Goal: Check status: Check status

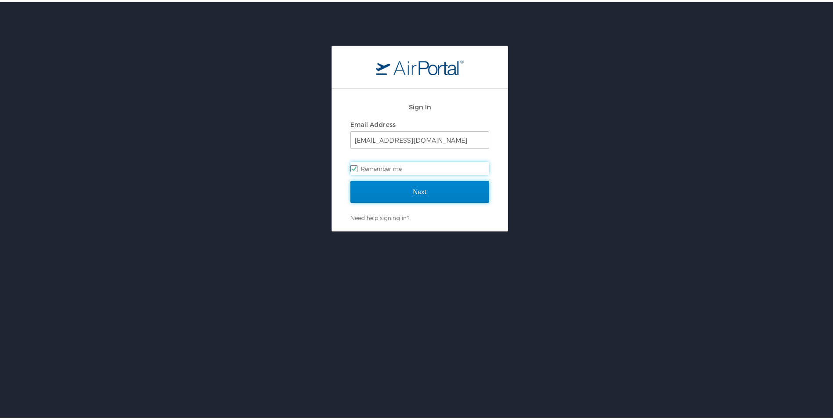
click at [477, 186] on input "Next" at bounding box center [419, 190] width 139 height 22
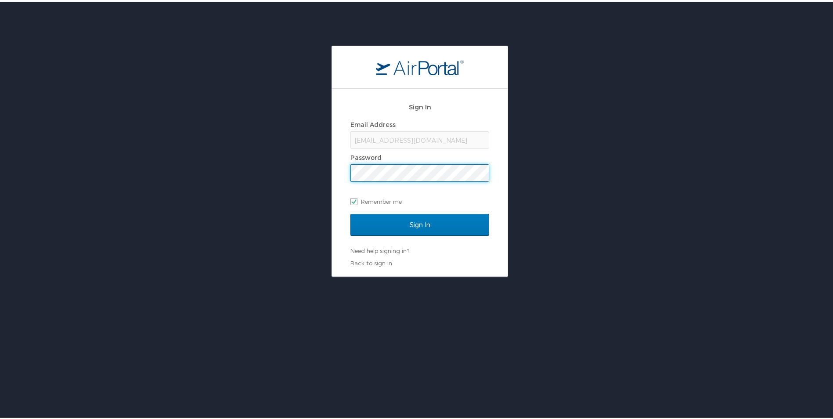
click at [350, 212] on input "Sign In" at bounding box center [419, 223] width 139 height 22
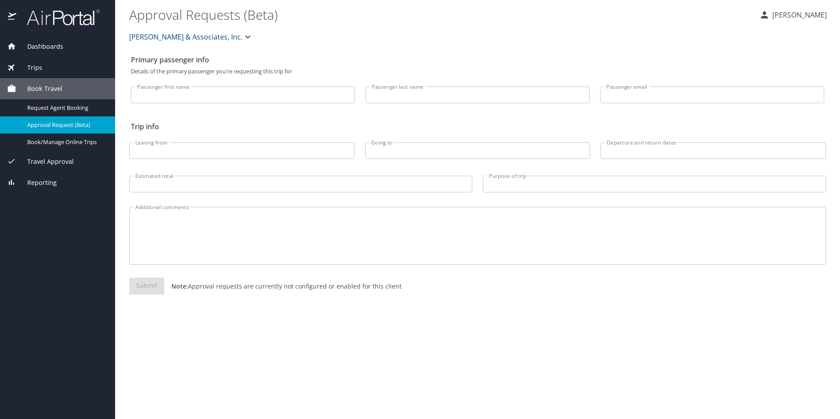
click at [30, 63] on span "Trips" at bounding box center [29, 68] width 26 height 10
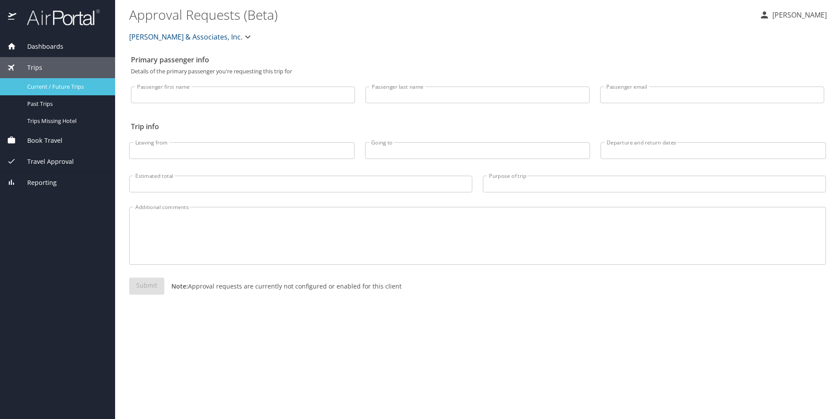
click at [74, 87] on span "Current / Future Trips" at bounding box center [65, 87] width 77 height 8
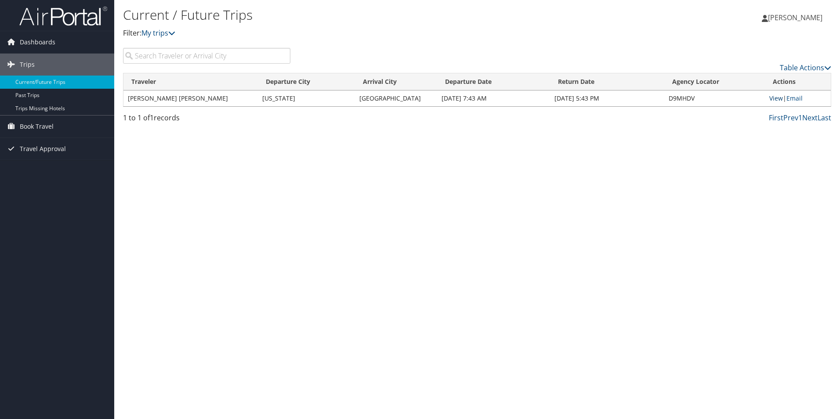
click at [773, 100] on link "View" at bounding box center [776, 98] width 14 height 8
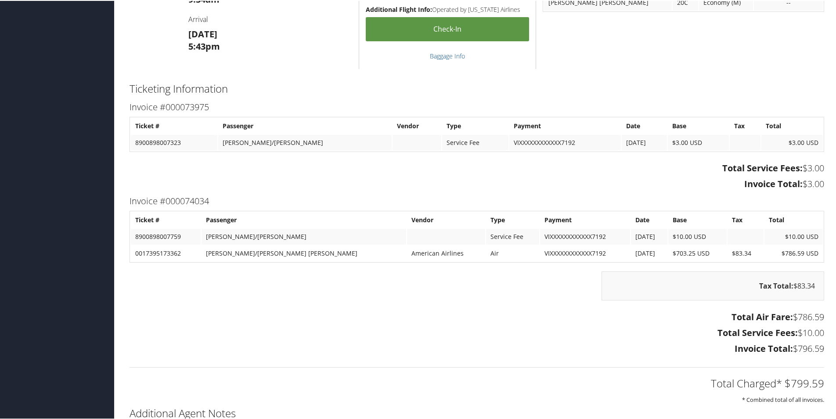
scroll to position [833, 0]
